Goal: Transaction & Acquisition: Purchase product/service

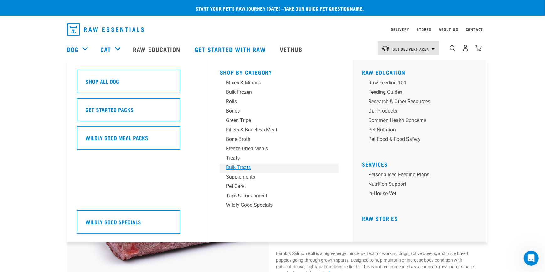
click at [236, 166] on div "Bulk Treats" at bounding box center [275, 168] width 98 height 8
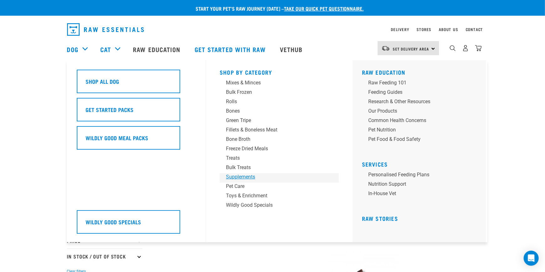
click at [246, 174] on div "Supplements" at bounding box center [275, 177] width 98 height 8
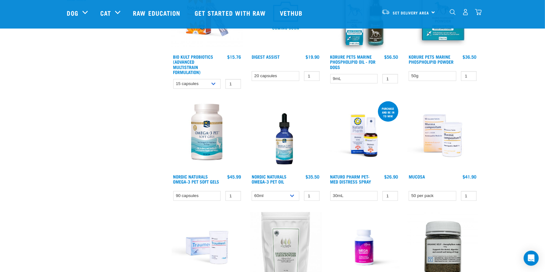
scroll to position [219, 0]
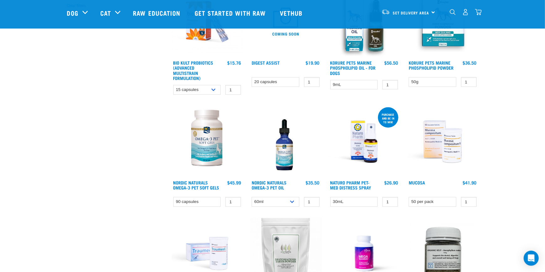
click at [278, 146] on img at bounding box center [285, 141] width 71 height 71
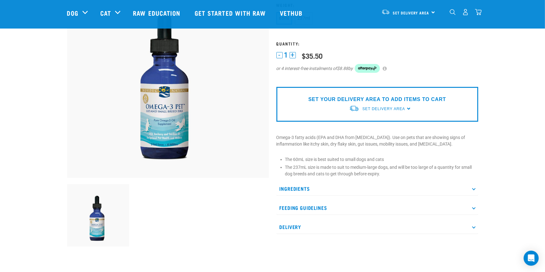
scroll to position [94, 0]
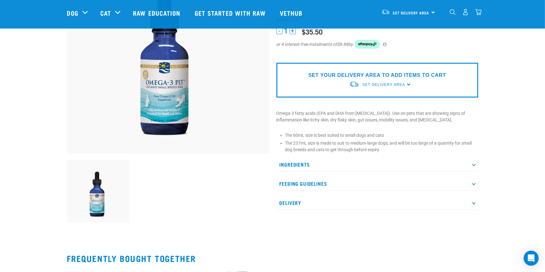
click at [329, 180] on p "Feeding Guidelines" at bounding box center [377, 183] width 202 height 14
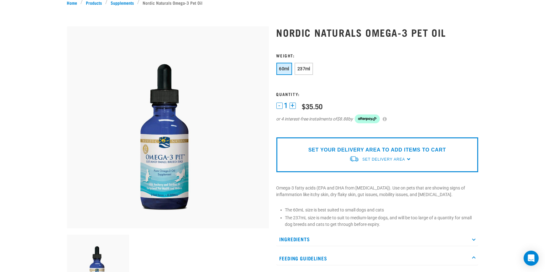
scroll to position [0, 0]
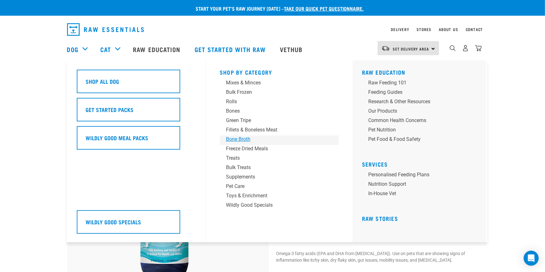
click at [238, 139] on div "Bone Broth" at bounding box center [275, 139] width 98 height 8
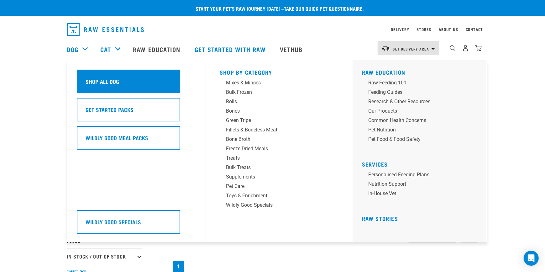
click at [108, 80] on h5 "Shop All Dog" at bounding box center [103, 81] width 34 height 8
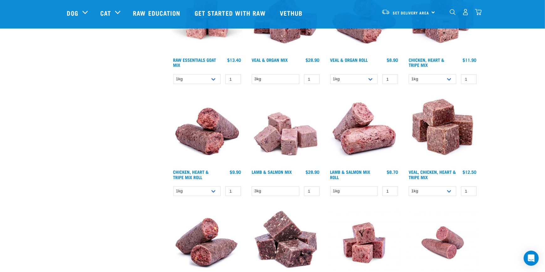
scroll to position [596, 0]
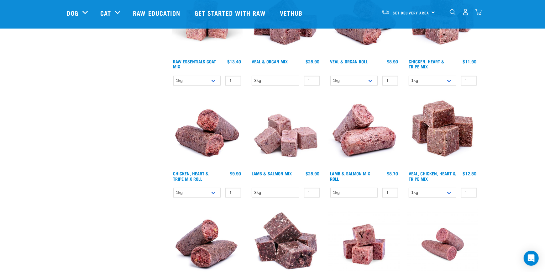
click at [362, 132] on img at bounding box center [364, 132] width 71 height 71
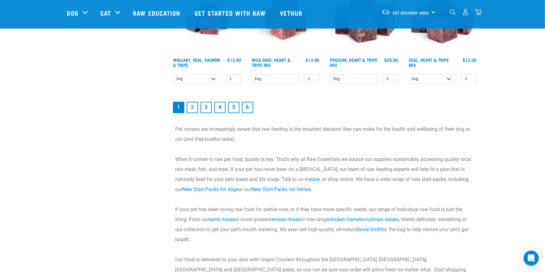
scroll to position [940, 0]
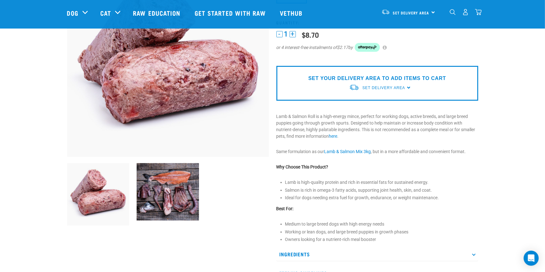
scroll to position [125, 0]
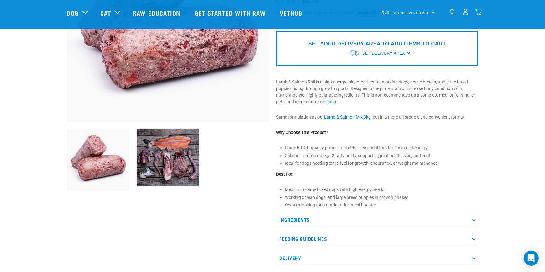
click at [171, 154] on img at bounding box center [168, 157] width 62 height 57
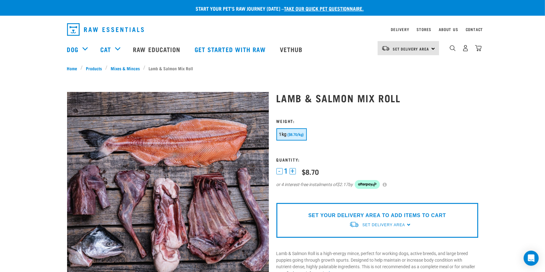
scroll to position [31, 0]
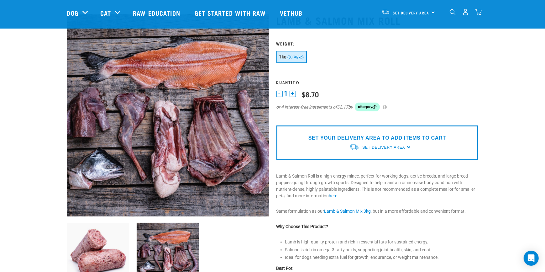
click at [410, 147] on div "SET YOUR DELIVERY AREA TO ADD ITEMS TO CART Set Delivery Area North Island Sout…" at bounding box center [377, 142] width 202 height 35
click at [391, 148] on span "Set Delivery Area" at bounding box center [383, 147] width 43 height 4
click at [369, 160] on link "[GEOGRAPHIC_DATA]" at bounding box center [380, 162] width 62 height 10
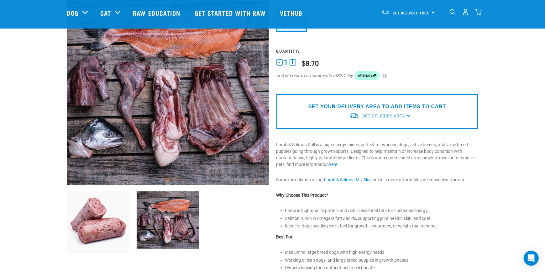
click at [396, 117] on span "Set Delivery Area" at bounding box center [383, 116] width 43 height 4
click at [368, 132] on link "[GEOGRAPHIC_DATA]" at bounding box center [380, 130] width 62 height 10
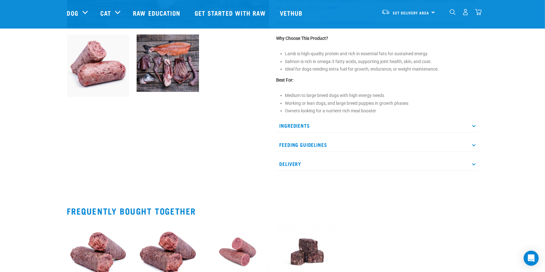
scroll to position [0, 0]
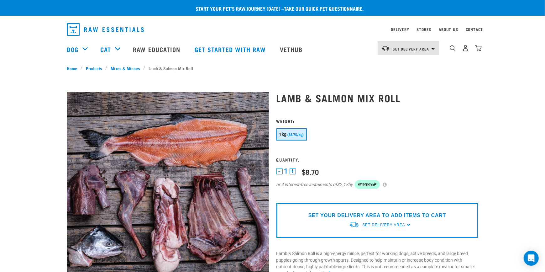
click at [298, 134] on span "($8.70/kg)" at bounding box center [296, 135] width 16 height 4
click at [414, 50] on span "Set Delivery Area" at bounding box center [411, 49] width 36 height 2
click at [404, 64] on link "[GEOGRAPHIC_DATA]" at bounding box center [408, 66] width 60 height 14
drag, startPoint x: 478, startPoint y: 49, endPoint x: 467, endPoint y: 94, distance: 47.2
click at [478, 49] on img "dropdown navigation" at bounding box center [478, 48] width 7 height 7
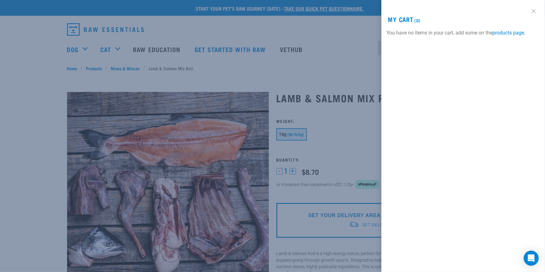
click at [533, 11] on link at bounding box center [534, 11] width 10 height 10
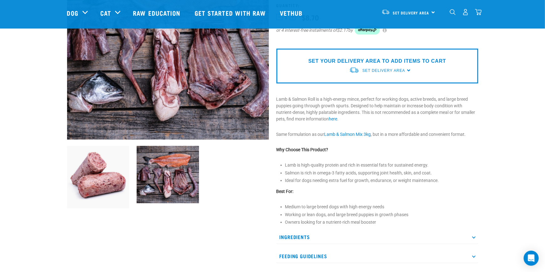
scroll to position [125, 0]
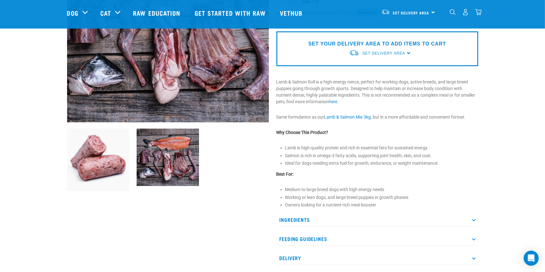
click at [327, 58] on div "SET YOUR DELIVERY AREA TO ADD ITEMS TO CART Set Delivery Area North Island Sout…" at bounding box center [377, 48] width 202 height 35
click at [403, 42] on p "SET YOUR DELIVERY AREA TO ADD ITEMS TO CART" at bounding box center [377, 44] width 138 height 8
click at [381, 53] on span "Set Delivery Area" at bounding box center [383, 53] width 43 height 4
click at [362, 65] on link "[GEOGRAPHIC_DATA]" at bounding box center [380, 68] width 62 height 10
click at [431, 12] on div "Set Delivery Area North Island South Island" at bounding box center [408, 12] width 61 height 14
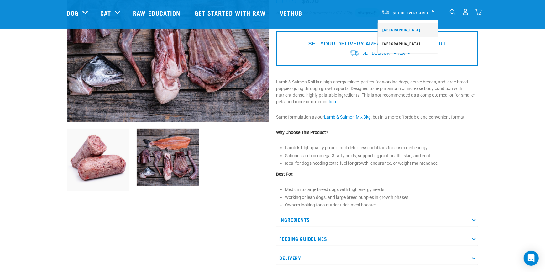
click at [400, 30] on link "[GEOGRAPHIC_DATA]" at bounding box center [408, 30] width 60 height 14
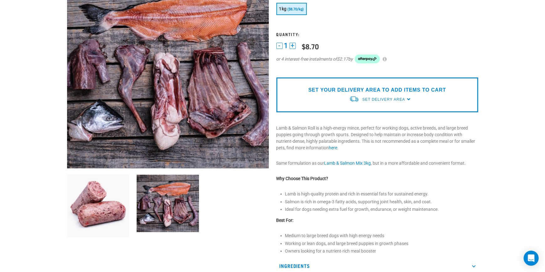
scroll to position [0, 0]
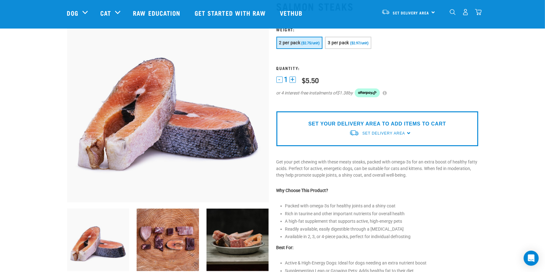
scroll to position [94, 0]
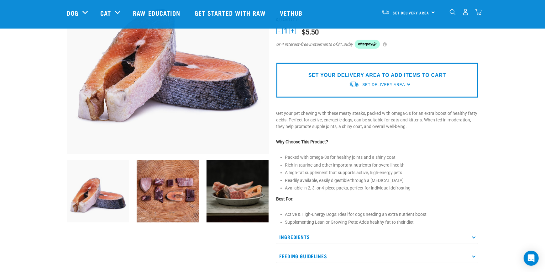
click at [226, 188] on img at bounding box center [238, 191] width 62 height 62
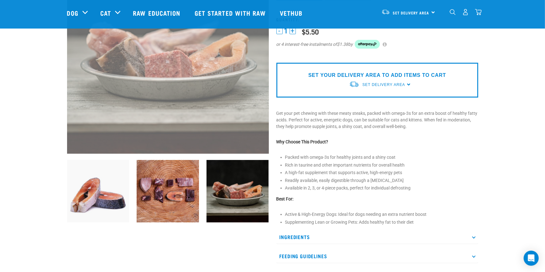
click at [119, 190] on img at bounding box center [98, 191] width 62 height 62
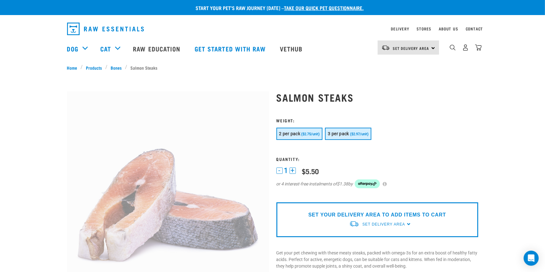
scroll to position [0, 0]
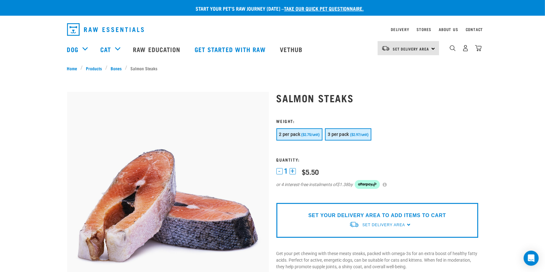
click at [342, 132] on span "3 per pack" at bounding box center [338, 134] width 21 height 5
click at [293, 171] on button "+" at bounding box center [293, 171] width 6 height 6
click at [392, 225] on span "Set Delivery Area" at bounding box center [383, 225] width 43 height 4
click at [363, 239] on link "[GEOGRAPHIC_DATA]" at bounding box center [380, 239] width 62 height 10
click at [378, 228] on div "Set Delivery Area" at bounding box center [383, 224] width 43 height 11
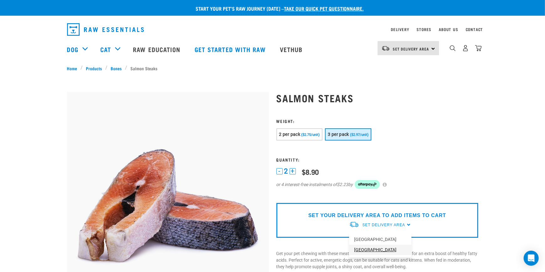
click at [367, 251] on link "[GEOGRAPHIC_DATA]" at bounding box center [380, 249] width 62 height 10
click at [373, 224] on span "Set Delivery Area" at bounding box center [383, 225] width 43 height 4
click at [374, 239] on link "[GEOGRAPHIC_DATA]" at bounding box center [380, 239] width 62 height 10
click at [410, 49] on span "Set Delivery Area" at bounding box center [411, 49] width 36 height 2
click at [452, 50] on img "dropdown navigation" at bounding box center [453, 48] width 6 height 6
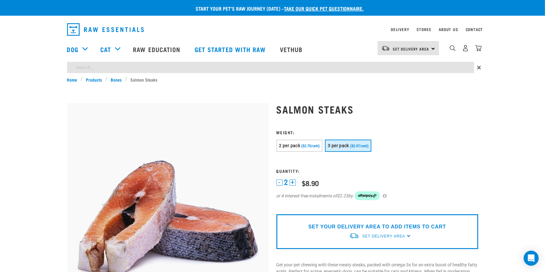
click at [480, 69] on span "×" at bounding box center [479, 67] width 4 height 11
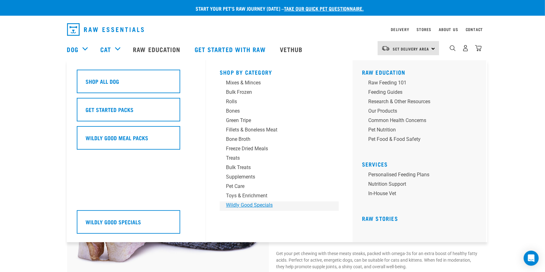
click at [250, 205] on div "Wildly Good Specials" at bounding box center [275, 205] width 98 height 8
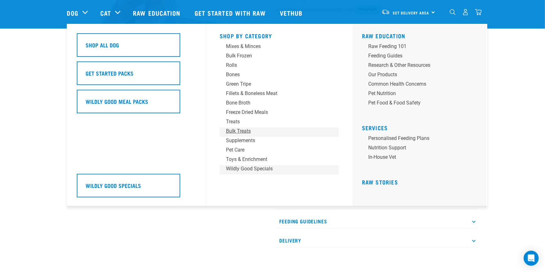
scroll to position [157, 0]
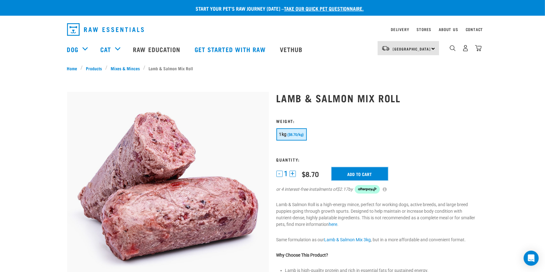
click at [354, 172] on input "Add to cart" at bounding box center [360, 173] width 56 height 13
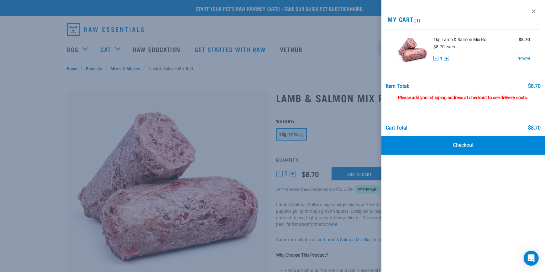
click at [264, 58] on div at bounding box center [272, 136] width 545 height 272
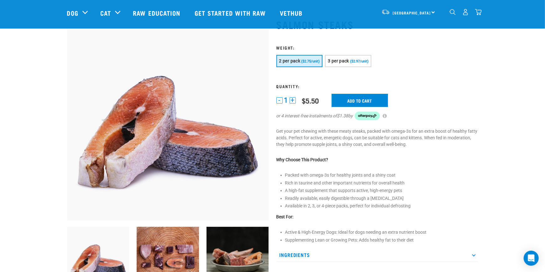
scroll to position [46, 0]
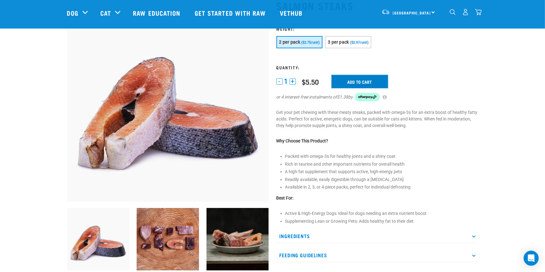
click at [350, 82] on input "Add to cart" at bounding box center [360, 81] width 56 height 13
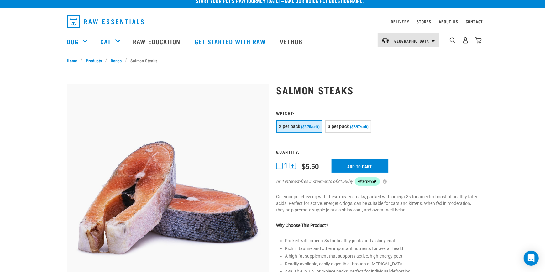
scroll to position [0, 0]
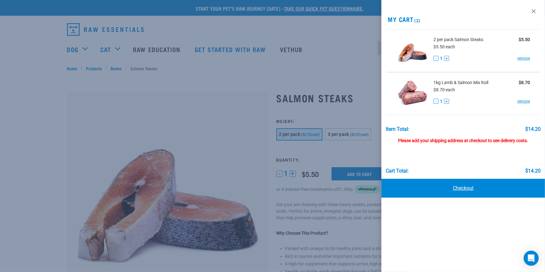
click at [467, 189] on link "Checkout" at bounding box center [463, 188] width 164 height 19
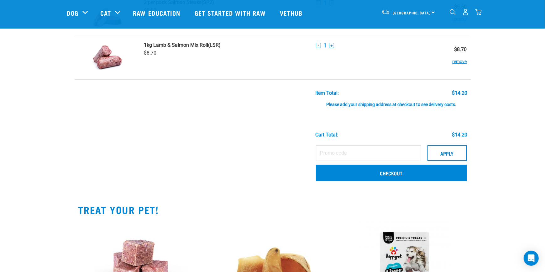
scroll to position [94, 0]
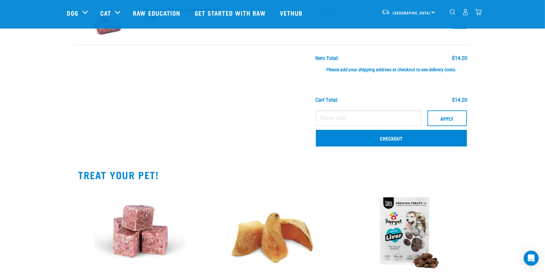
click at [398, 66] on div "Please add your shipping address at checkout to see delivery costs." at bounding box center [391, 66] width 152 height 11
click at [336, 55] on div "Item Total:" at bounding box center [327, 58] width 24 height 6
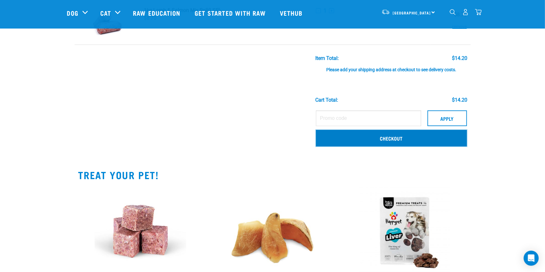
click at [371, 140] on link "Checkout" at bounding box center [391, 138] width 151 height 16
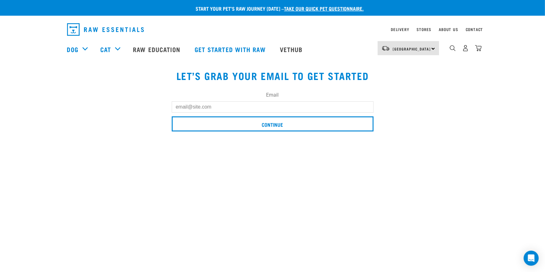
click at [185, 109] on input "Email" at bounding box center [273, 106] width 202 height 11
type input "[EMAIL_ADDRESS][DOMAIN_NAME]"
click at [172, 116] on input "Continue" at bounding box center [273, 123] width 202 height 15
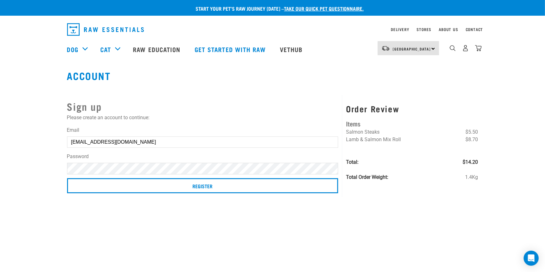
click at [139, 140] on input "[EMAIL_ADDRESS][DOMAIN_NAME]" at bounding box center [202, 141] width 271 height 11
type input "nk15@outlook.com"
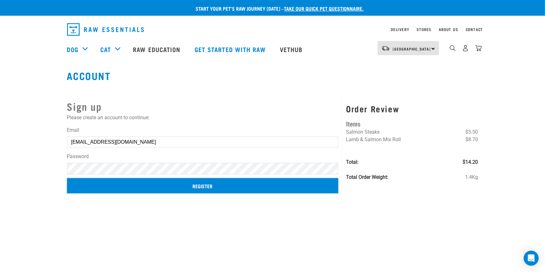
click at [194, 187] on input "Register" at bounding box center [202, 185] width 271 height 15
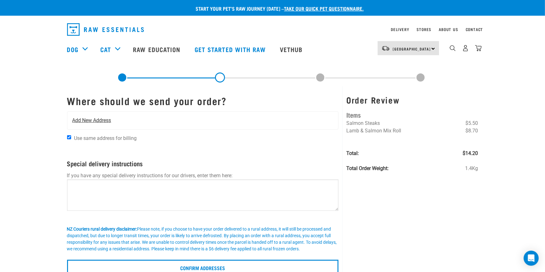
click at [99, 117] on span "Add New Address" at bounding box center [91, 121] width 39 height 8
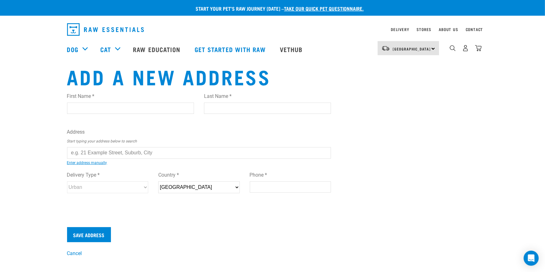
click at [123, 102] on input "First Name *" at bounding box center [130, 107] width 127 height 11
type input "Natania"
type input "Khan"
click at [161, 152] on input "[STREET_ADDRESS]" at bounding box center [199, 152] width 264 height 11
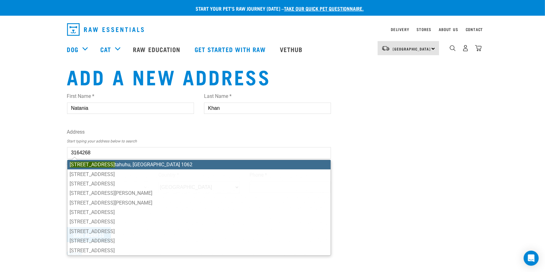
click at [140, 161] on li "119 Church Street, O tahuhu, Auckland 1062" at bounding box center [199, 164] width 264 height 9
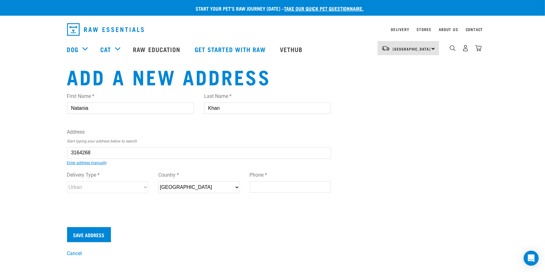
type input "119 Church Street, Otahuhu, Auckland 1062"
type input "[STREET_ADDRESS]"
type input "Otahuhu"
type input "[GEOGRAPHIC_DATA]"
select select "AUK"
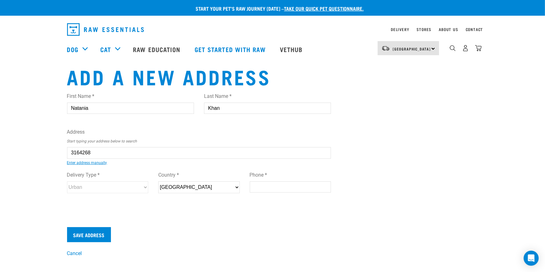
type input "1062"
select select "Urban"
type input "119 Church Street, Otahuhu, Auckland 1062"
click at [274, 186] on input "Phone *" at bounding box center [290, 186] width 81 height 11
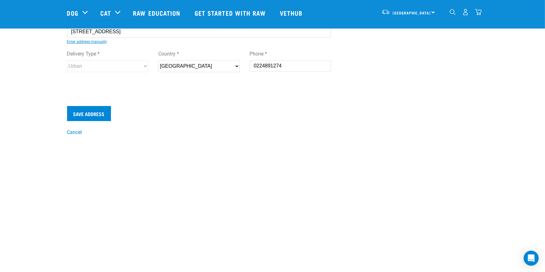
scroll to position [125, 0]
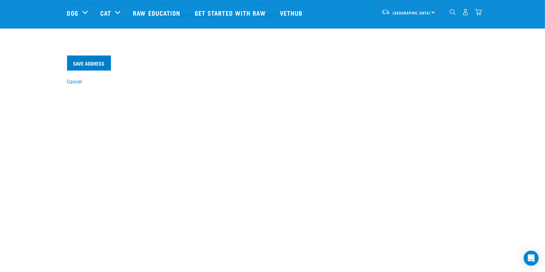
type input "0224891274"
click at [90, 63] on input "Save Address" at bounding box center [89, 62] width 44 height 15
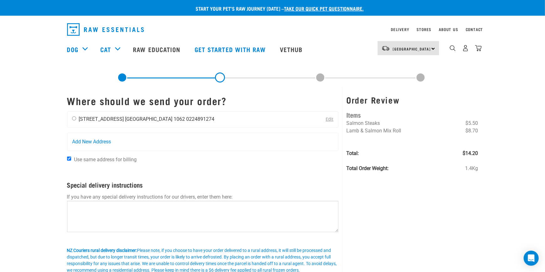
click at [72, 118] on input "radio" at bounding box center [74, 118] width 4 height 4
radio input "true"
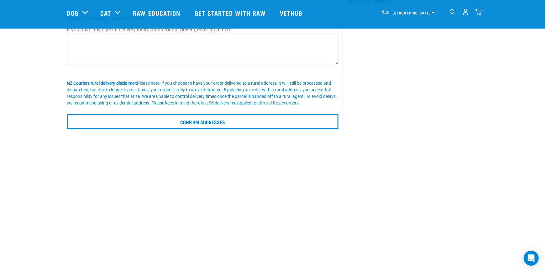
scroll to position [63, 0]
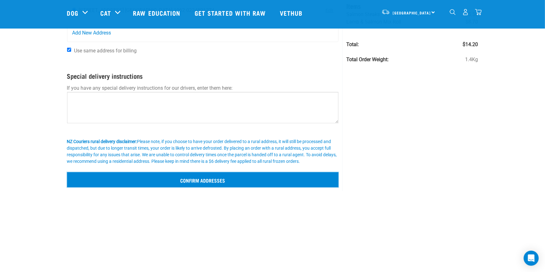
click at [177, 177] on input "Confirm addresses" at bounding box center [203, 179] width 272 height 15
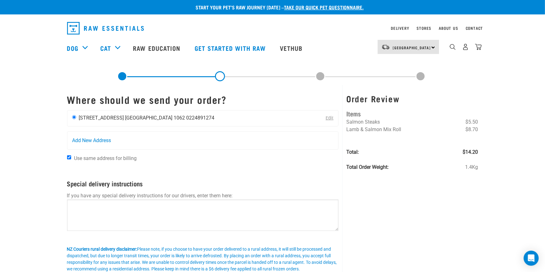
scroll to position [0, 0]
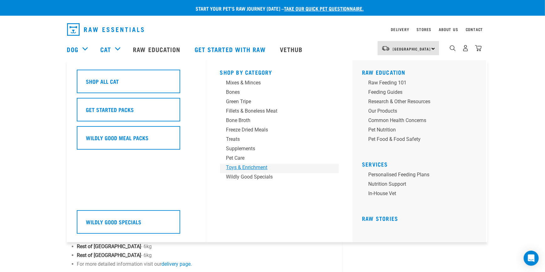
click at [236, 165] on div "Toys & Enrichment" at bounding box center [275, 168] width 98 height 8
